Goal: Transaction & Acquisition: Purchase product/service

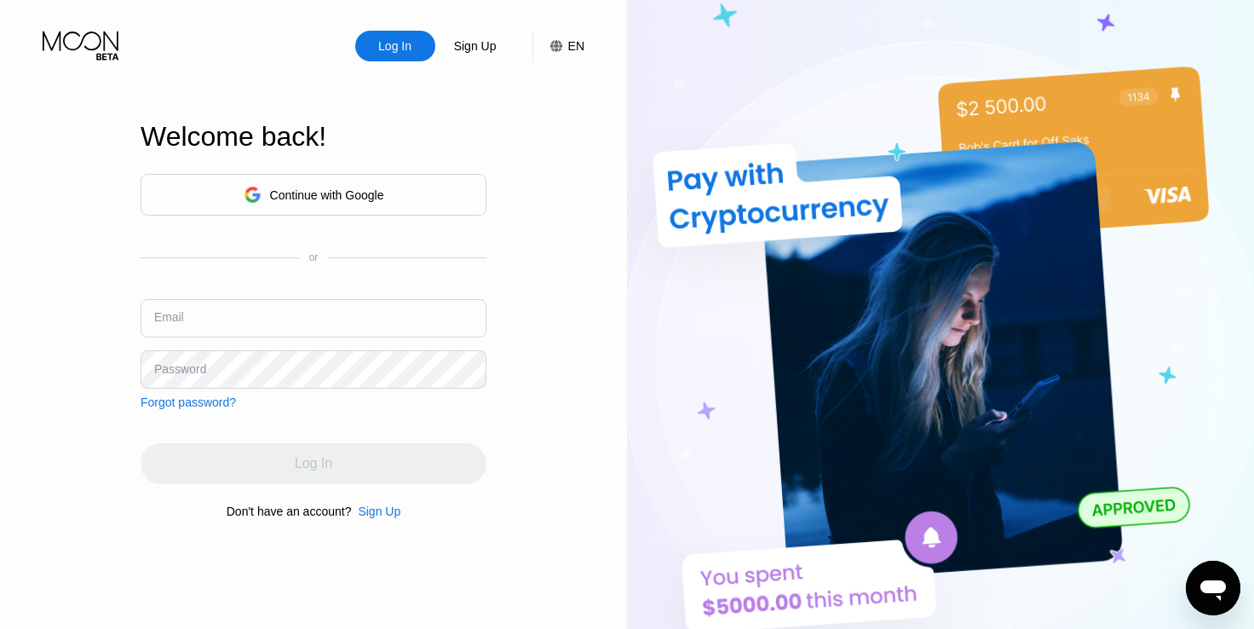
click at [404, 311] on input "text" at bounding box center [314, 318] width 346 height 38
click at [306, 324] on input "text" at bounding box center [314, 318] width 346 height 38
paste input "[EMAIL_ADDRESS][DOMAIN_NAME]"
type input "[EMAIL_ADDRESS][DOMAIN_NAME]"
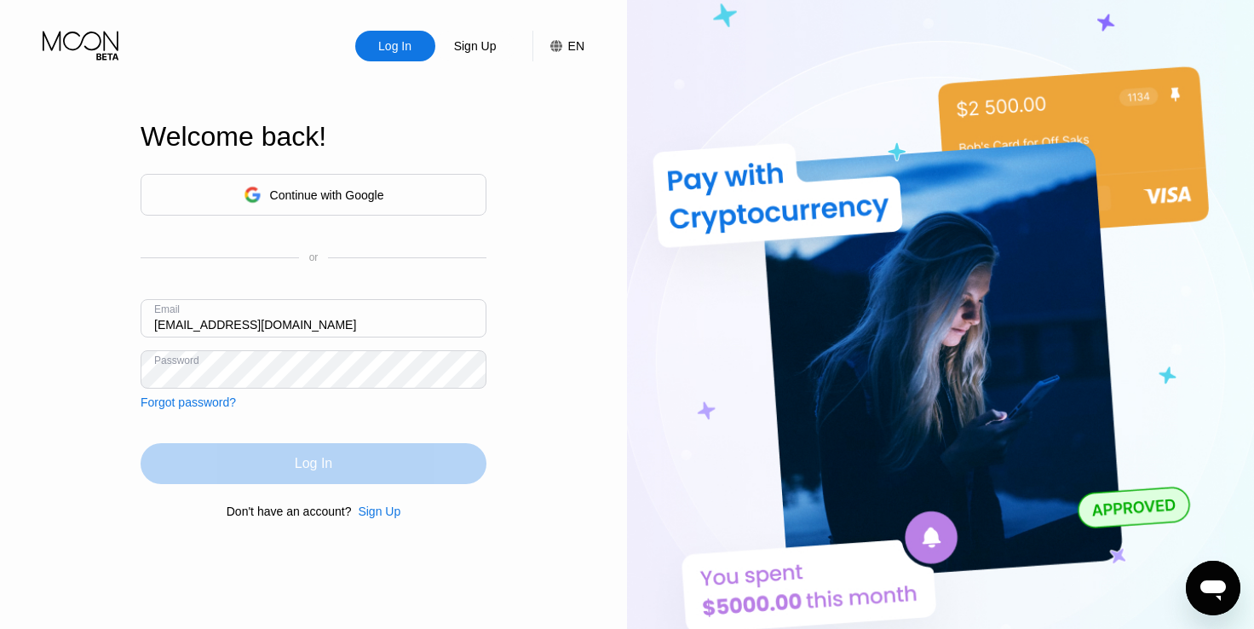
click at [365, 471] on div "Log In" at bounding box center [314, 463] width 346 height 41
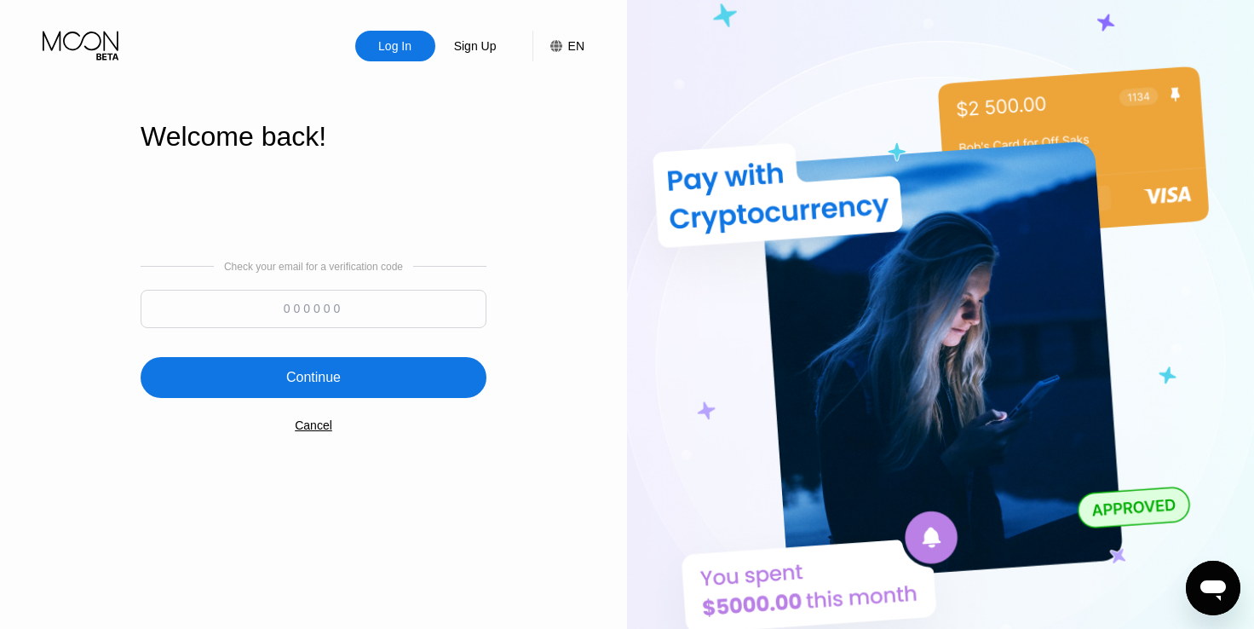
click at [272, 293] on input at bounding box center [314, 309] width 346 height 38
paste input "693534"
type input "693534"
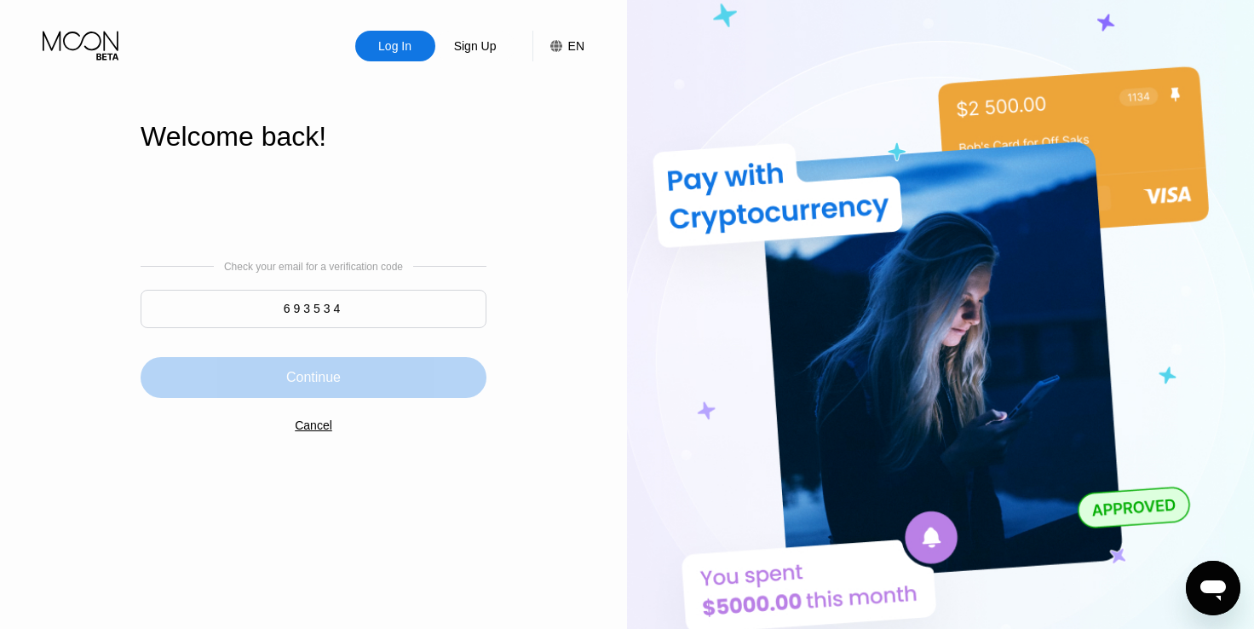
click at [332, 380] on div "Continue" at bounding box center [313, 377] width 55 height 17
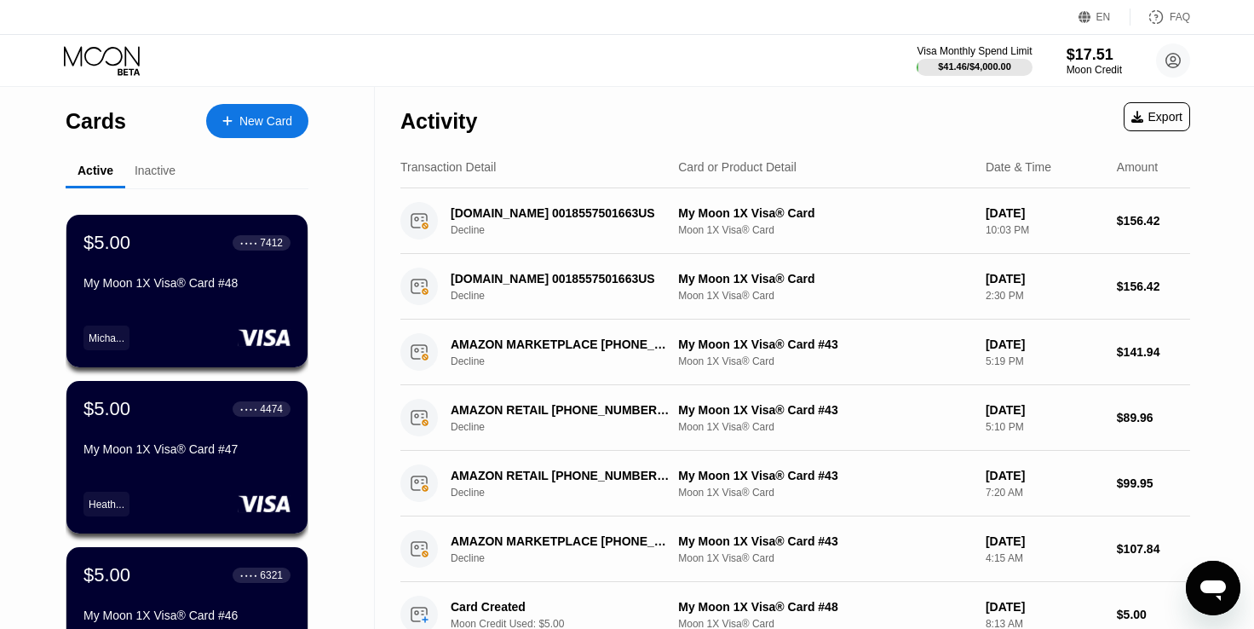
click at [280, 120] on div "New Card" at bounding box center [265, 121] width 53 height 14
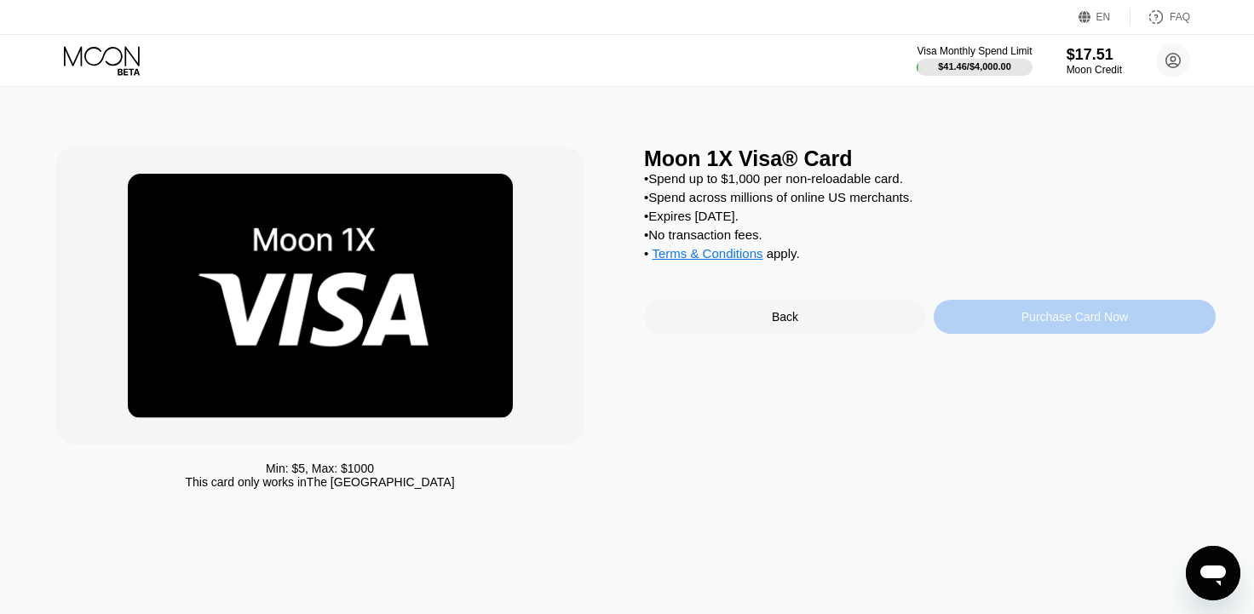
click at [1057, 321] on div "Purchase Card Now" at bounding box center [1074, 317] width 282 height 34
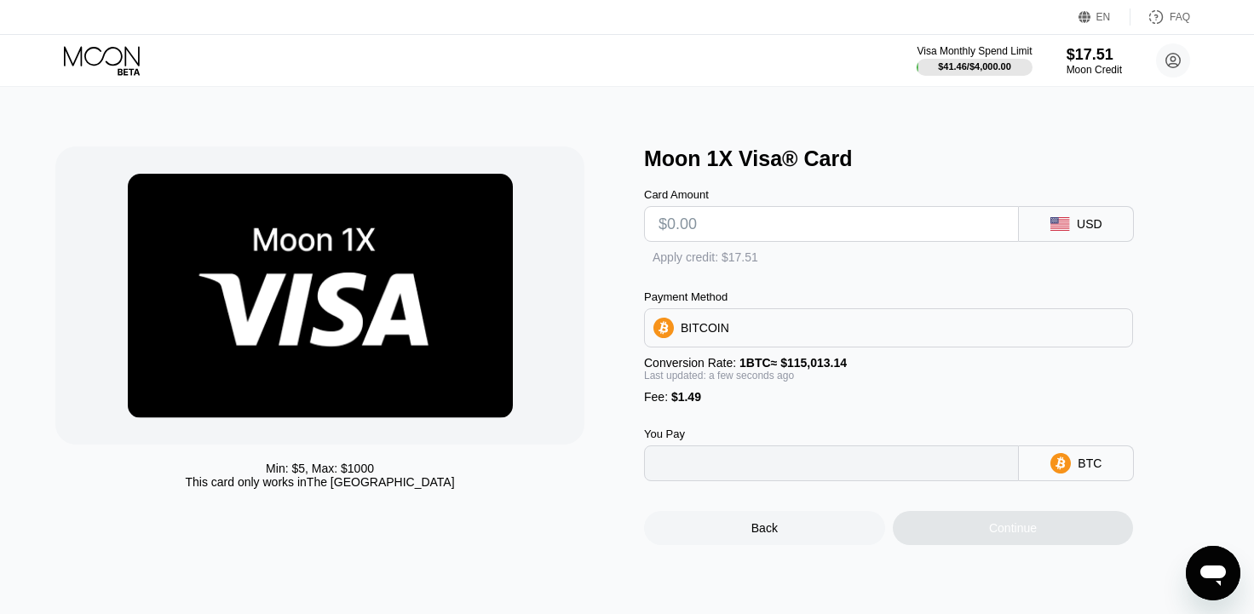
type input "0"
click at [692, 237] on input "text" at bounding box center [831, 224] width 346 height 34
type input "$5"
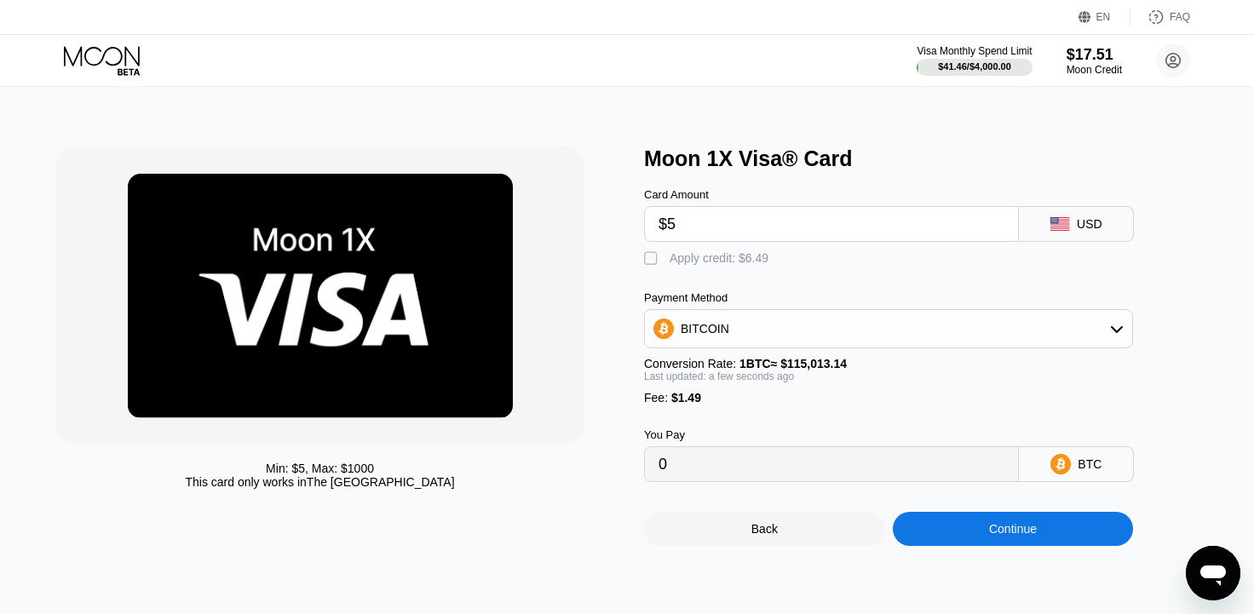
type input "0.00005643"
type input "$5"
click at [686, 262] on div "Apply credit: $6.49" at bounding box center [718, 258] width 99 height 14
type input "0"
click at [1021, 536] on div "Continue" at bounding box center [1013, 529] width 48 height 14
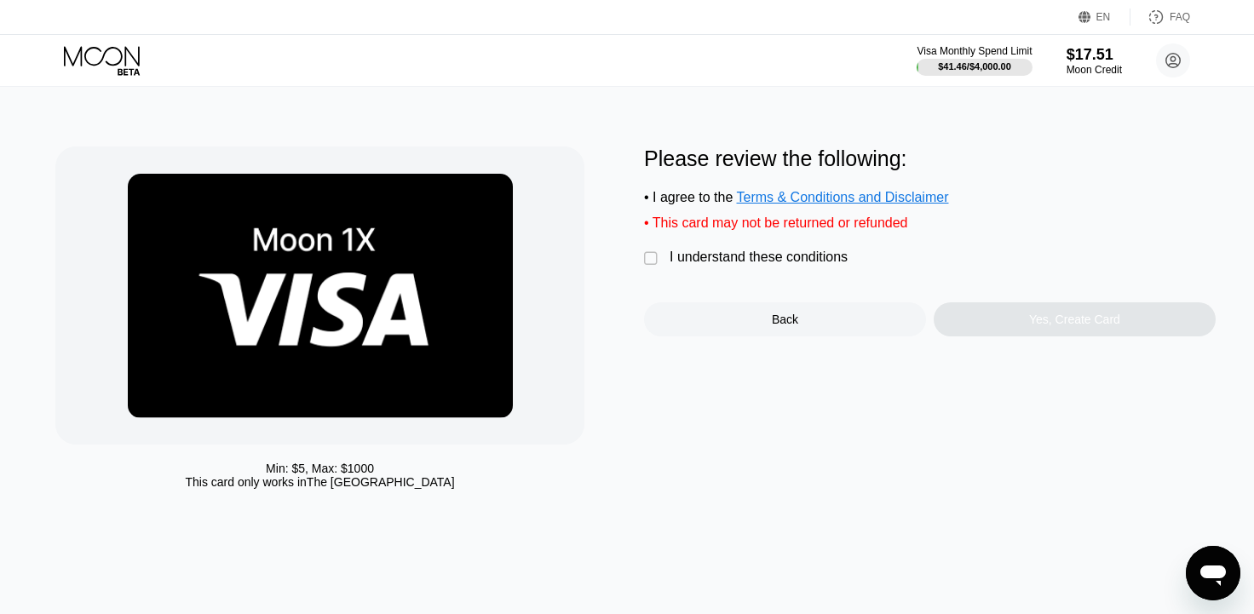
click at [717, 265] on div "I understand these conditions" at bounding box center [758, 257] width 178 height 15
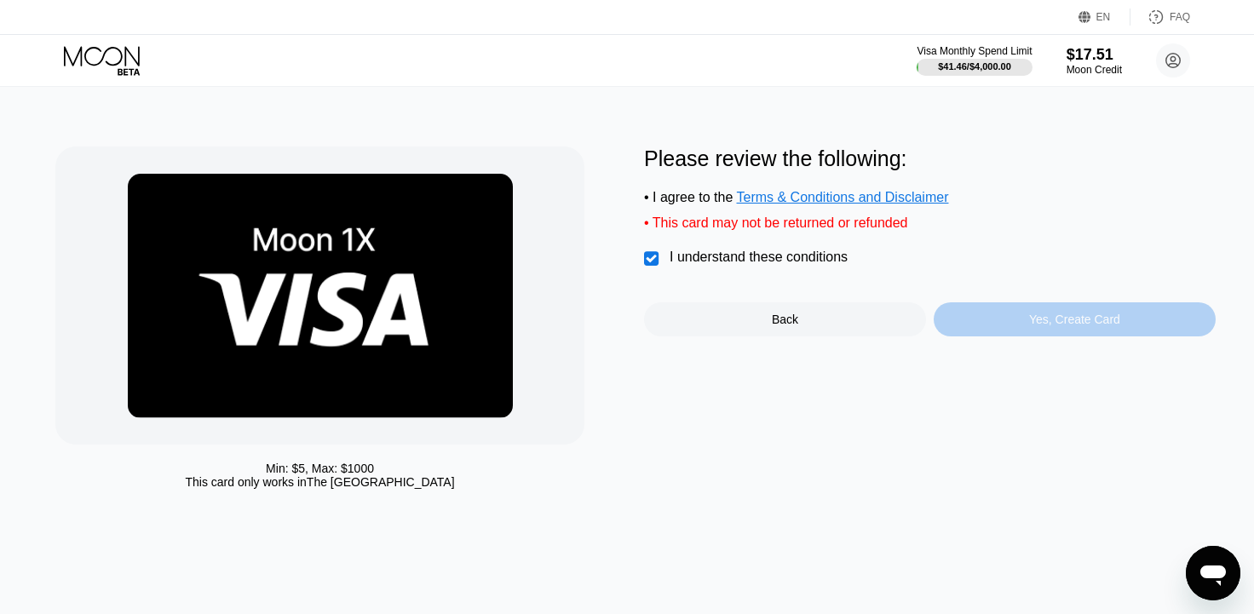
click at [1146, 324] on div "Yes, Create Card" at bounding box center [1074, 319] width 282 height 34
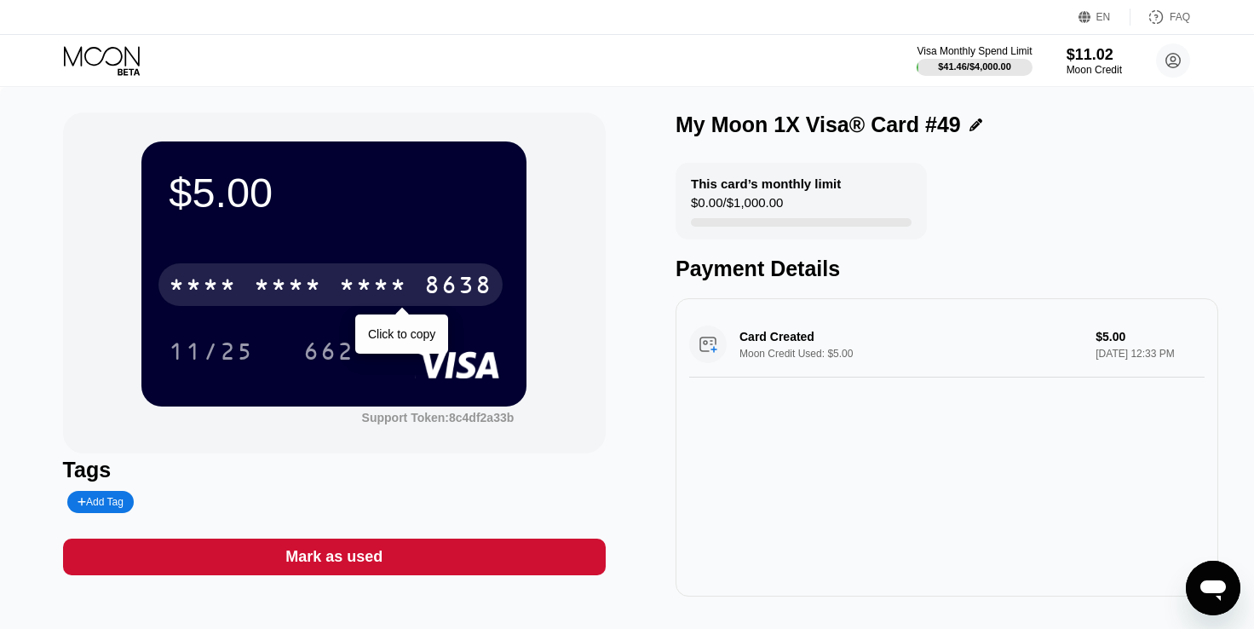
click at [222, 271] on div "* * * * * * * * * * * * 8638" at bounding box center [330, 284] width 344 height 43
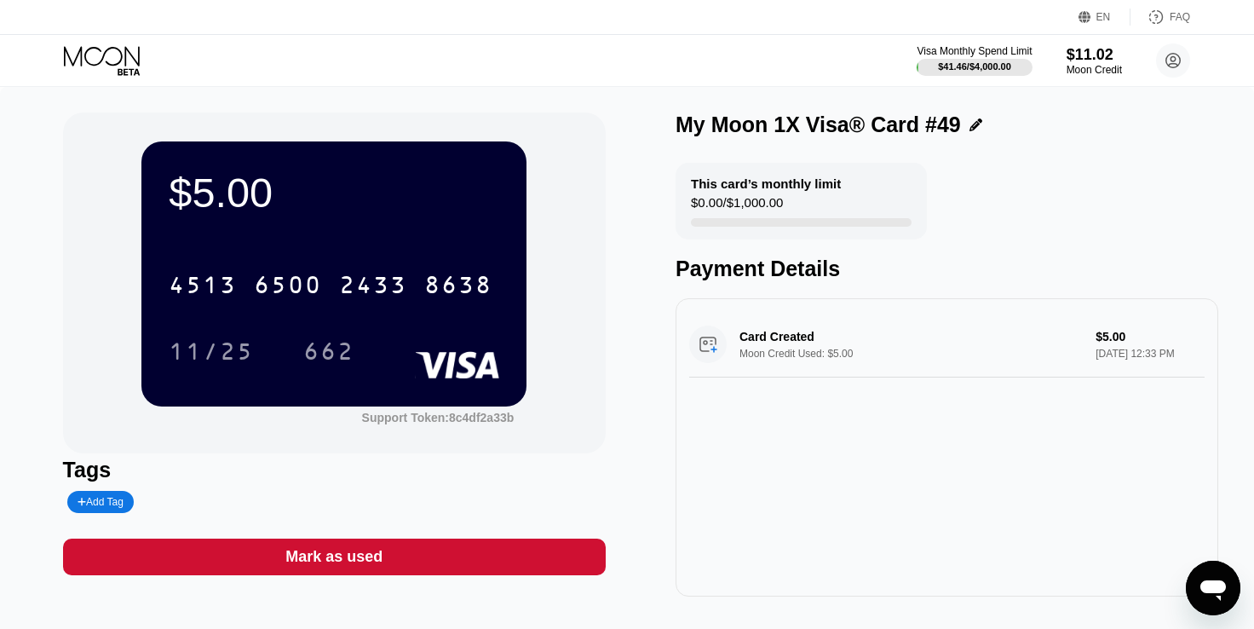
click at [98, 502] on div "Add Tag" at bounding box center [101, 502] width 46 height 12
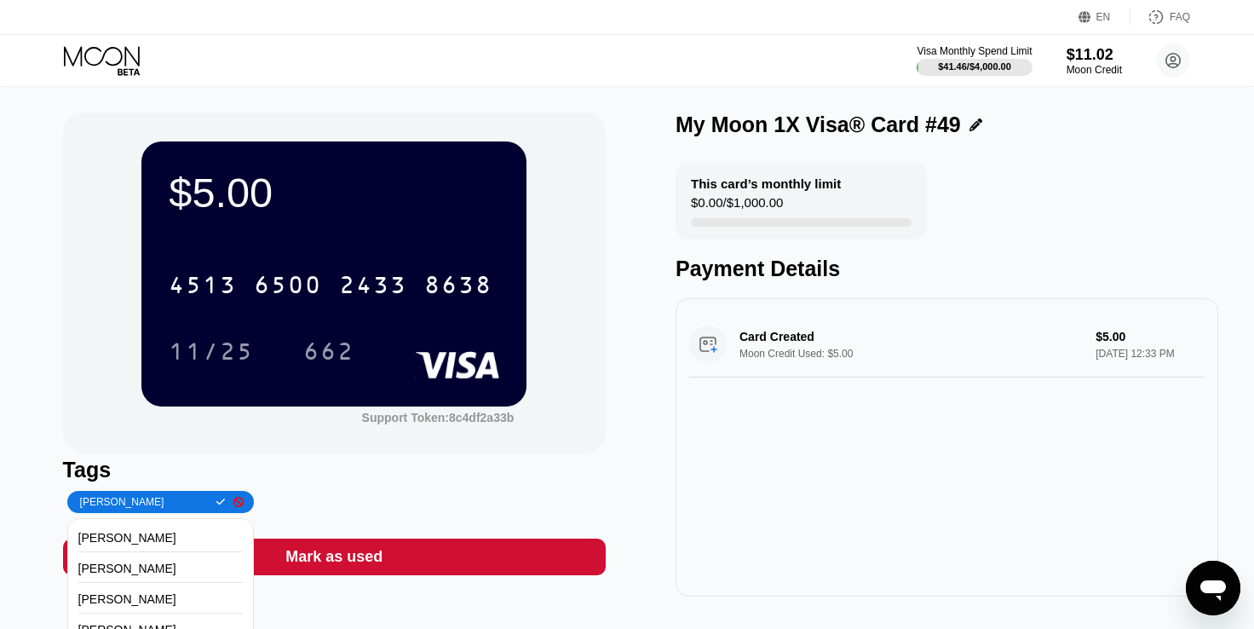
type input "[PERSON_NAME]"
click at [216, 504] on icon at bounding box center [220, 502] width 9 height 10
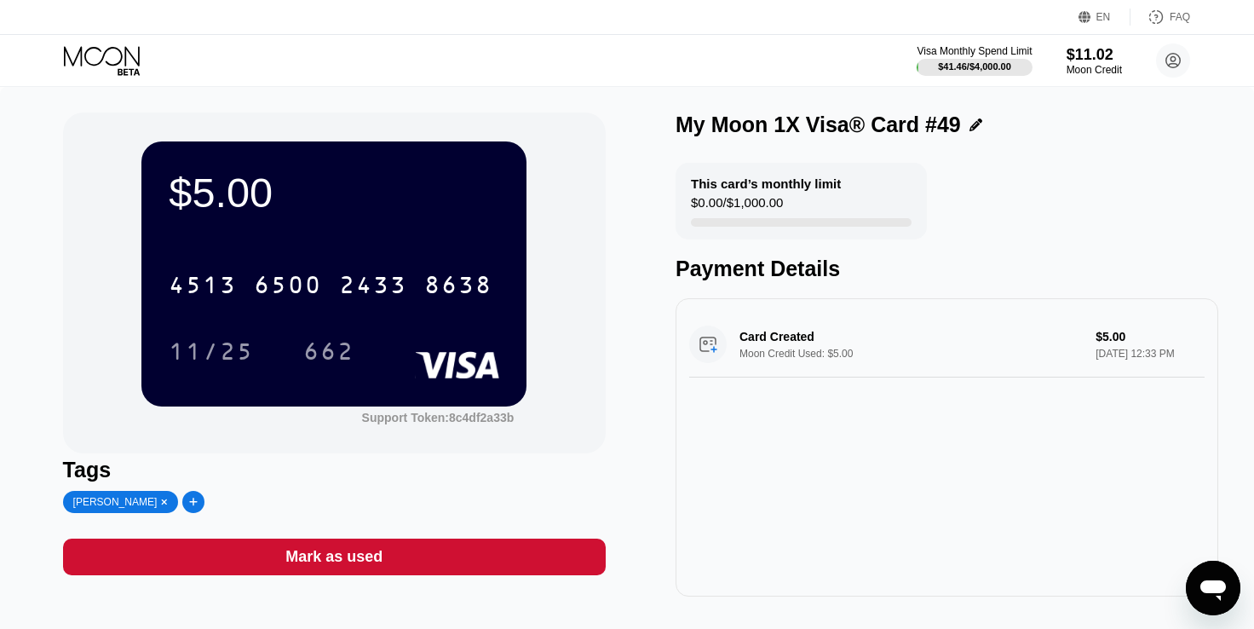
click at [259, 469] on div "Tags" at bounding box center [334, 469] width 543 height 25
